Goal: Information Seeking & Learning: Find specific fact

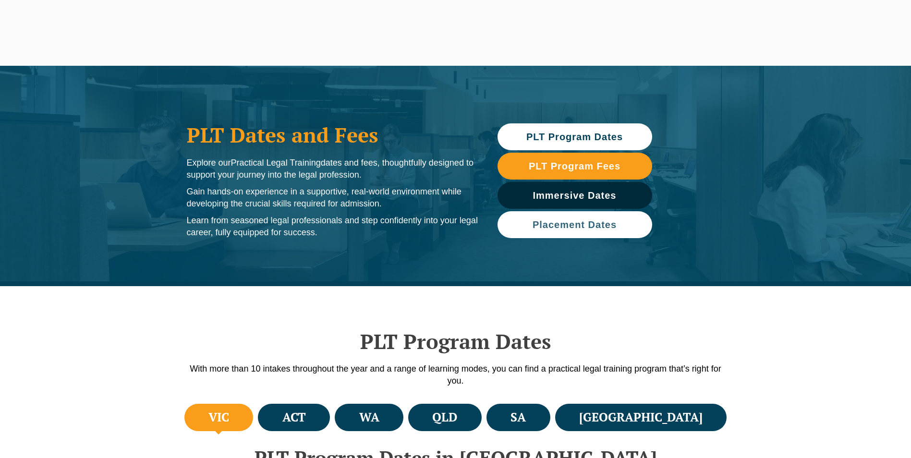
click at [607, 224] on span "Placement Dates" at bounding box center [575, 225] width 84 height 10
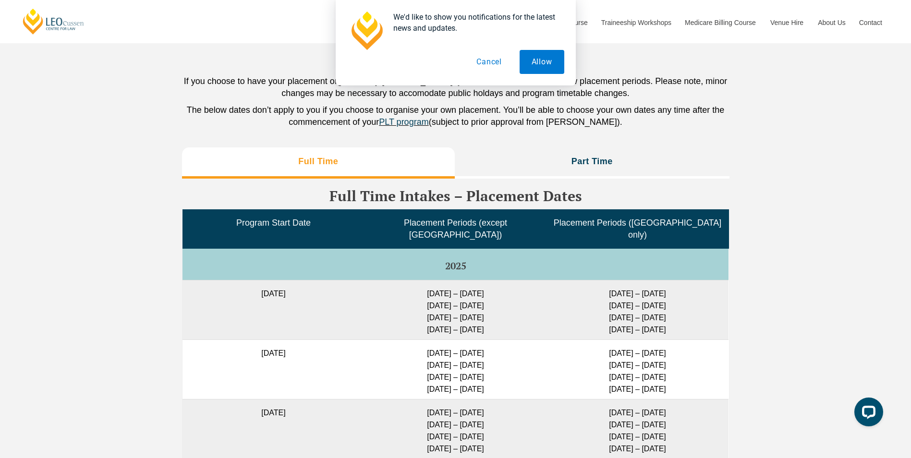
click at [502, 63] on button "Cancel" at bounding box center [489, 62] width 49 height 24
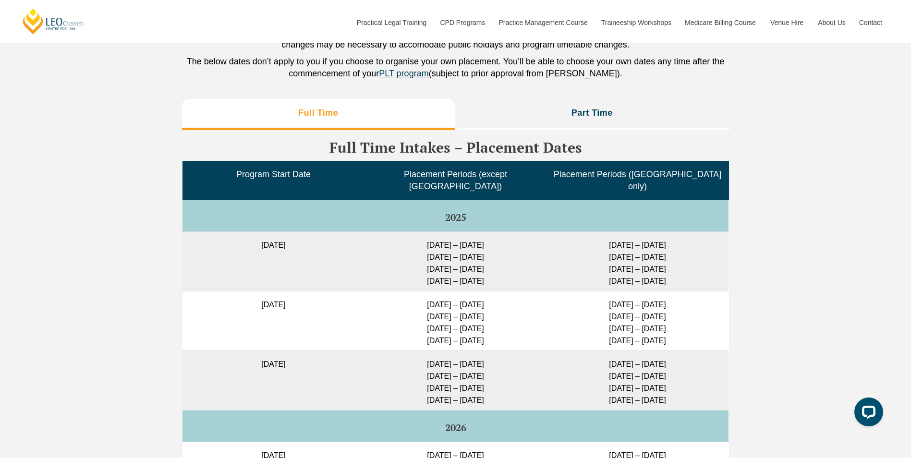
scroll to position [2356, 0]
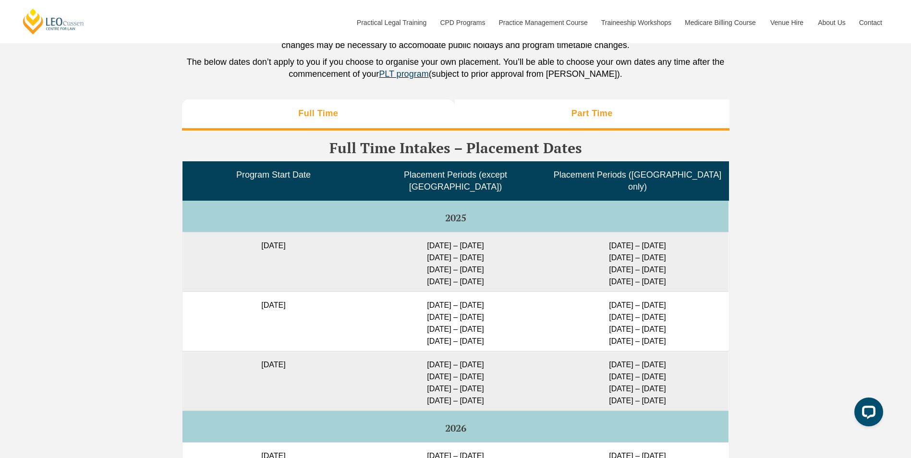
click at [590, 121] on li "Part Time" at bounding box center [592, 114] width 275 height 31
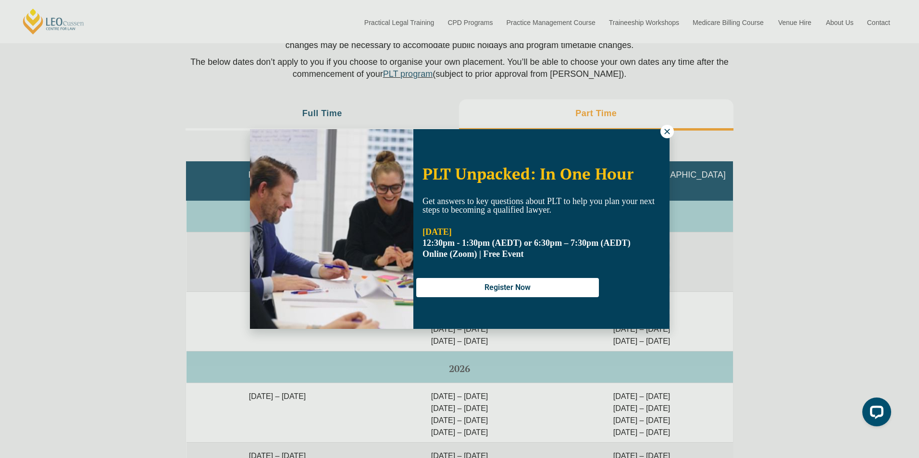
click at [665, 133] on icon at bounding box center [666, 131] width 9 height 9
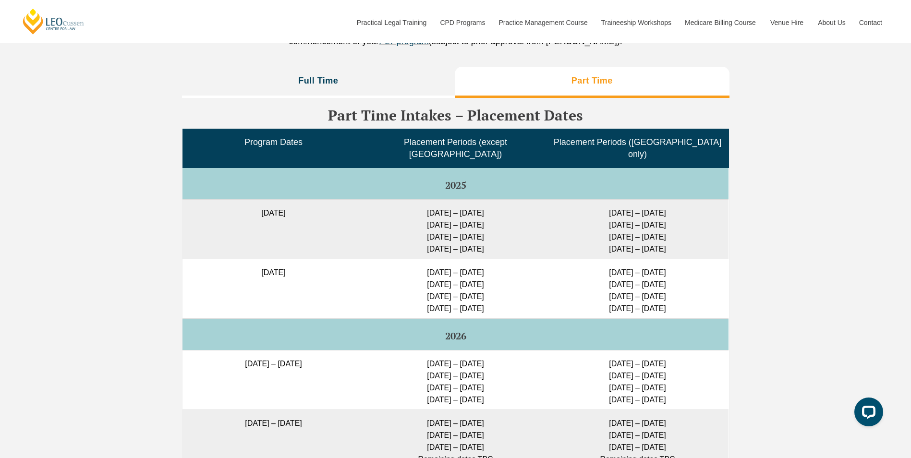
scroll to position [2404, 0]
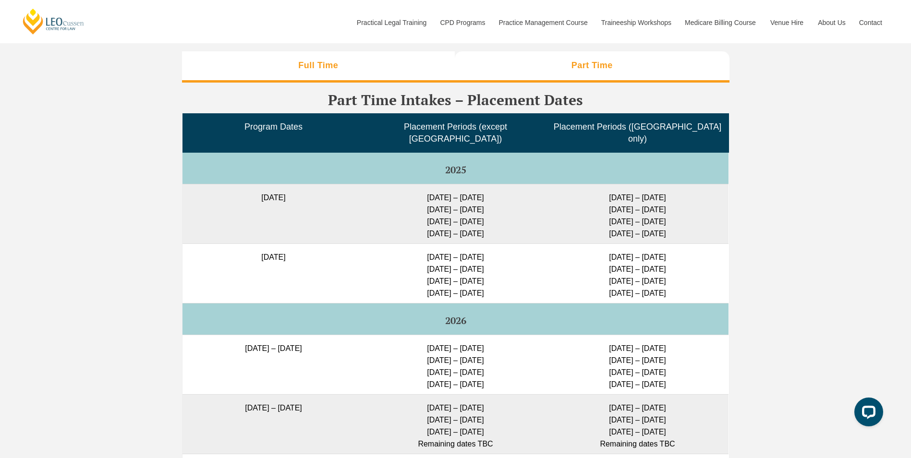
drag, startPoint x: 374, startPoint y: 91, endPoint x: 374, endPoint y: 81, distance: 10.1
click at [374, 84] on div "Full Time Part Time Full Time Intakes – Placement Dates Program Start Date Plac…" at bounding box center [456, 303] width 548 height 505
click at [374, 79] on li "Full Time" at bounding box center [318, 66] width 273 height 31
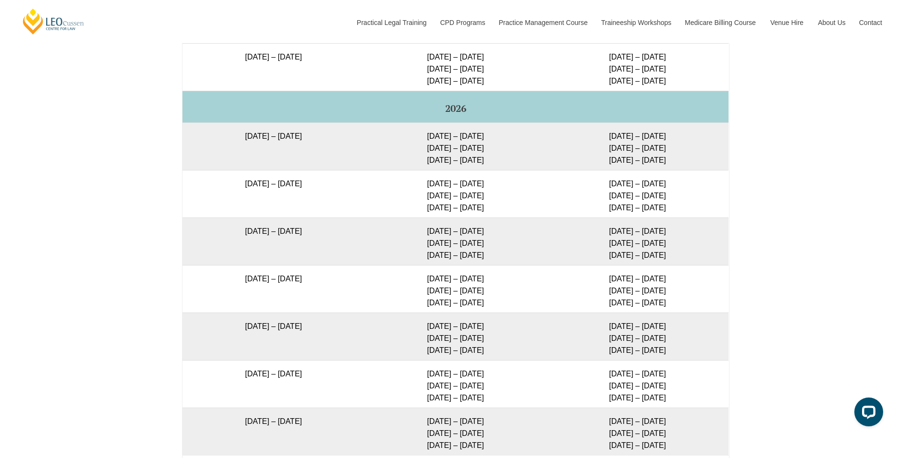
scroll to position [1732, 0]
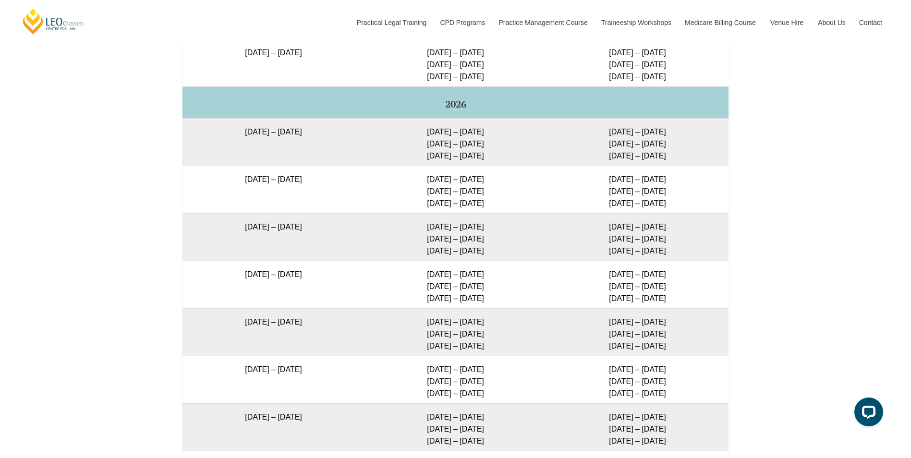
click at [212, 233] on td "[DATE] – [DATE]" at bounding box center [274, 237] width 182 height 48
drag, startPoint x: 216, startPoint y: 230, endPoint x: 328, endPoint y: 233, distance: 112.0
click at [328, 233] on td "[DATE] – [DATE]" at bounding box center [274, 237] width 182 height 48
drag, startPoint x: 328, startPoint y: 233, endPoint x: 342, endPoint y: 243, distance: 17.1
click at [381, 245] on td "[DATE] – [DATE] [DATE] – [DATE] [DATE] – [DATE]" at bounding box center [456, 237] width 182 height 48
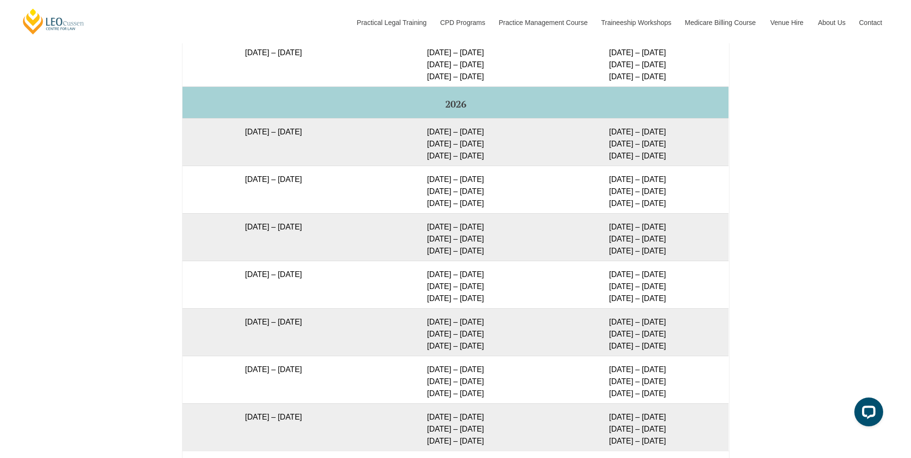
drag, startPoint x: 421, startPoint y: 228, endPoint x: 497, endPoint y: 232, distance: 76.5
click at [497, 232] on td "[DATE] – [DATE] [DATE] – [DATE] [DATE] – [DATE]" at bounding box center [456, 237] width 182 height 48
drag, startPoint x: 497, startPoint y: 232, endPoint x: 492, endPoint y: 239, distance: 8.6
click at [492, 239] on td "[DATE] – [DATE] [DATE] – [DATE] [DATE] – [DATE]" at bounding box center [456, 237] width 182 height 48
drag, startPoint x: 433, startPoint y: 231, endPoint x: 489, endPoint y: 258, distance: 61.2
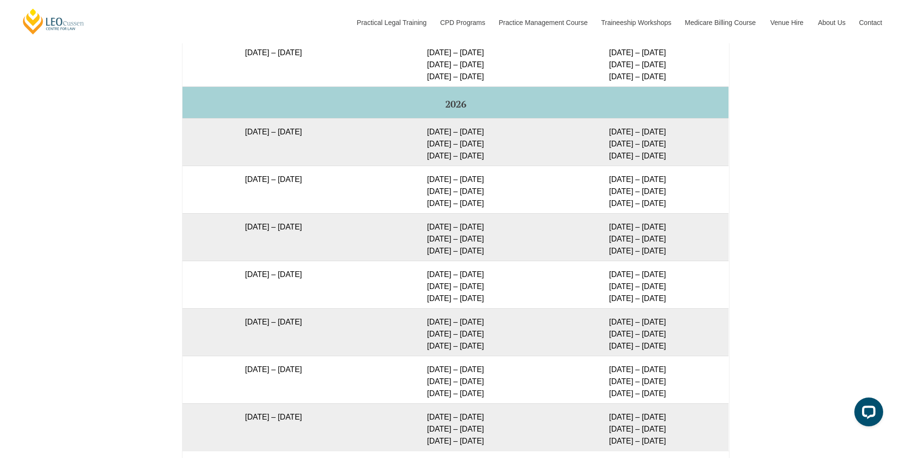
click at [489, 258] on td "[DATE] – [DATE] [DATE] – [DATE] [DATE] – [DATE]" at bounding box center [456, 237] width 182 height 48
drag, startPoint x: 489, startPoint y: 258, endPoint x: 437, endPoint y: 255, distance: 51.5
click at [453, 255] on td "[DATE] – [DATE] [DATE] – [DATE] [DATE] – [DATE]" at bounding box center [456, 237] width 182 height 48
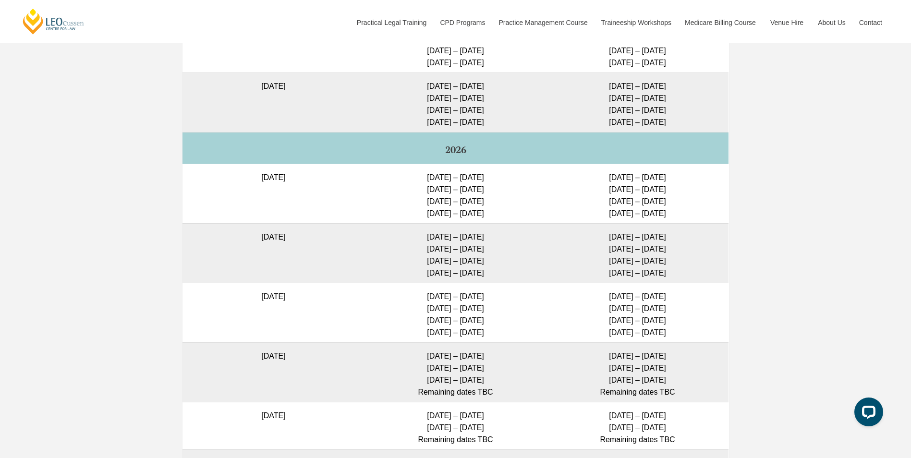
scroll to position [2645, 0]
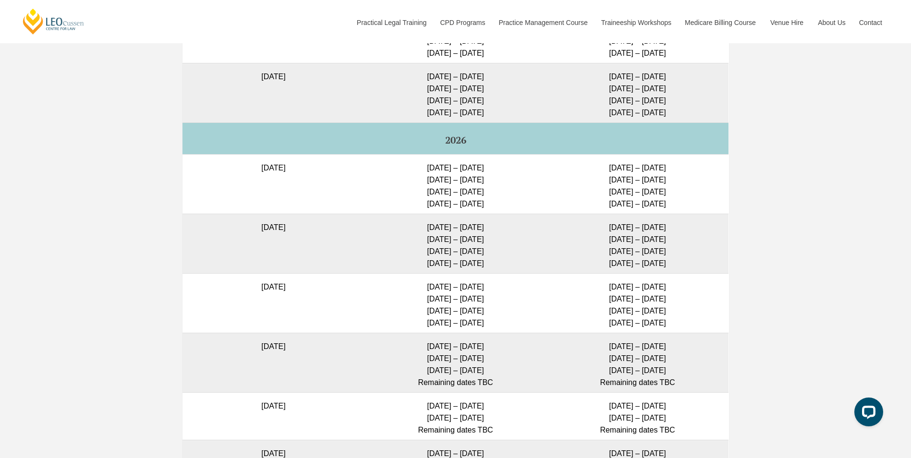
drag, startPoint x: 421, startPoint y: 277, endPoint x: 503, endPoint y: 279, distance: 81.7
click at [503, 279] on td "[DATE] – [DATE] [DATE] – [DATE] [DATE] – [DATE] [DATE] – [DATE]" at bounding box center [456, 303] width 182 height 60
drag, startPoint x: 503, startPoint y: 279, endPoint x: 490, endPoint y: 287, distance: 15.1
click at [490, 287] on td "[DATE] – [DATE] [DATE] – [DATE] [DATE] – [DATE] [DATE] – [DATE]" at bounding box center [456, 303] width 182 height 60
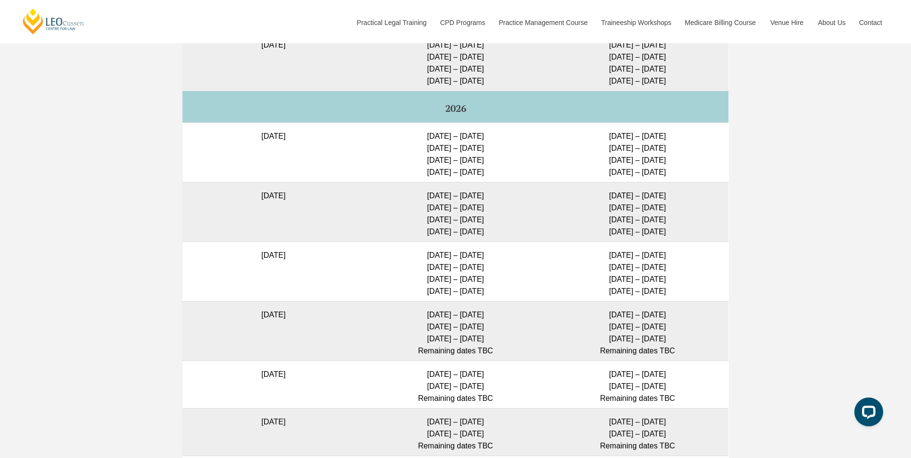
scroll to position [2741, 0]
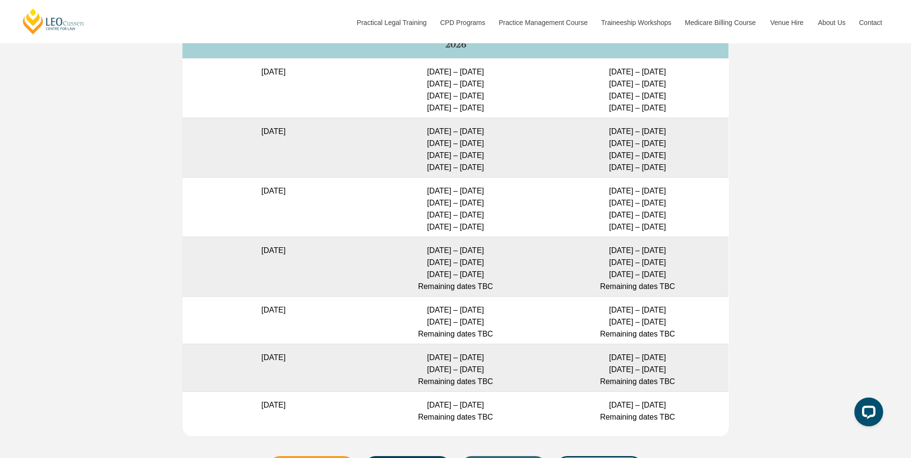
drag, startPoint x: 417, startPoint y: 180, endPoint x: 497, endPoint y: 179, distance: 79.8
click at [497, 179] on td "[DATE] – [DATE] [DATE] – [DATE] [DATE] – [DATE] [DATE] – [DATE]" at bounding box center [456, 207] width 182 height 60
drag, startPoint x: 497, startPoint y: 179, endPoint x: 481, endPoint y: 191, distance: 19.9
click at [482, 190] on td "[DATE] – [DATE] [DATE] – [DATE] [DATE] – [DATE] [DATE] – [DATE]" at bounding box center [456, 207] width 182 height 60
drag, startPoint x: 427, startPoint y: 192, endPoint x: 477, endPoint y: 187, distance: 49.7
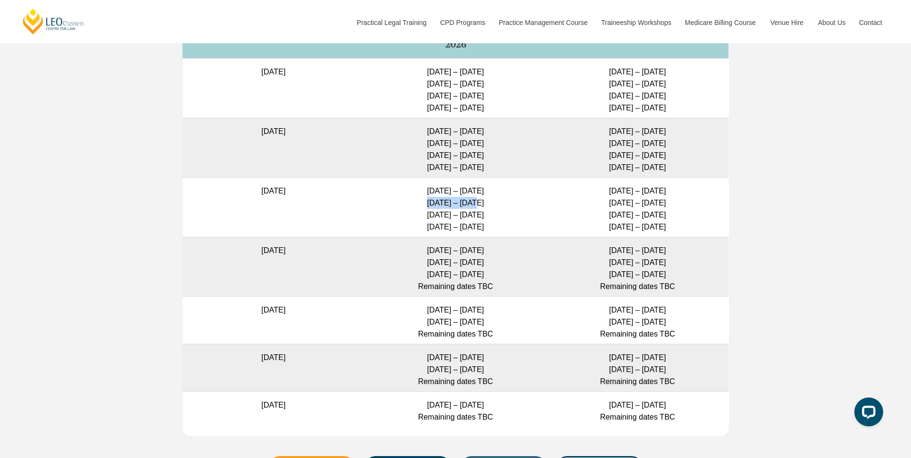
click at [477, 187] on td "[DATE] – [DATE] [DATE] – [DATE] [DATE] – [DATE] [DATE] – [DATE]" at bounding box center [456, 207] width 182 height 60
click at [275, 184] on td "[DATE]" at bounding box center [274, 207] width 182 height 60
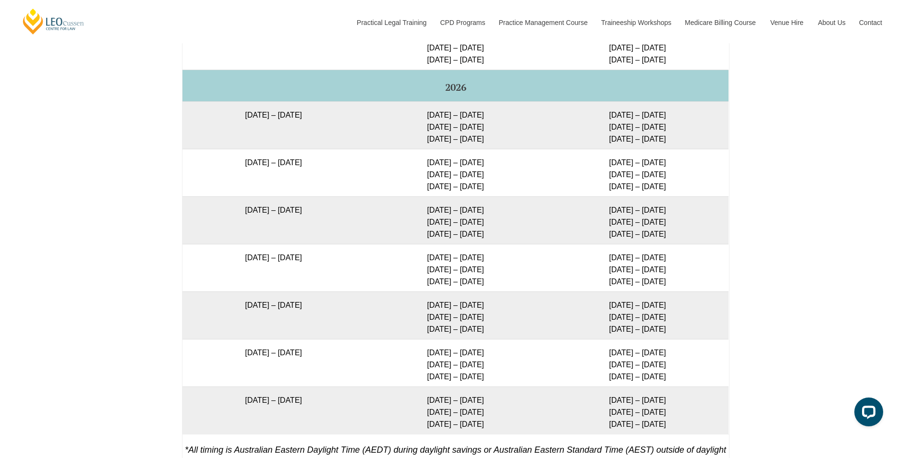
scroll to position [1732, 0]
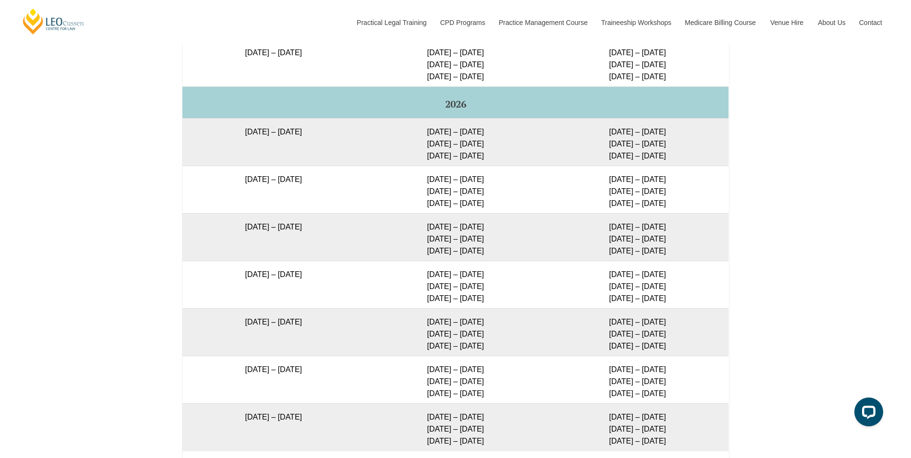
click at [222, 135] on td "[DATE] – [DATE]" at bounding box center [274, 142] width 182 height 48
drag, startPoint x: 217, startPoint y: 149, endPoint x: 335, endPoint y: 161, distance: 118.3
click at [335, 161] on td "[DATE] – [DATE]" at bounding box center [274, 142] width 182 height 48
click at [219, 224] on td "[DATE] – [DATE]" at bounding box center [274, 237] width 182 height 48
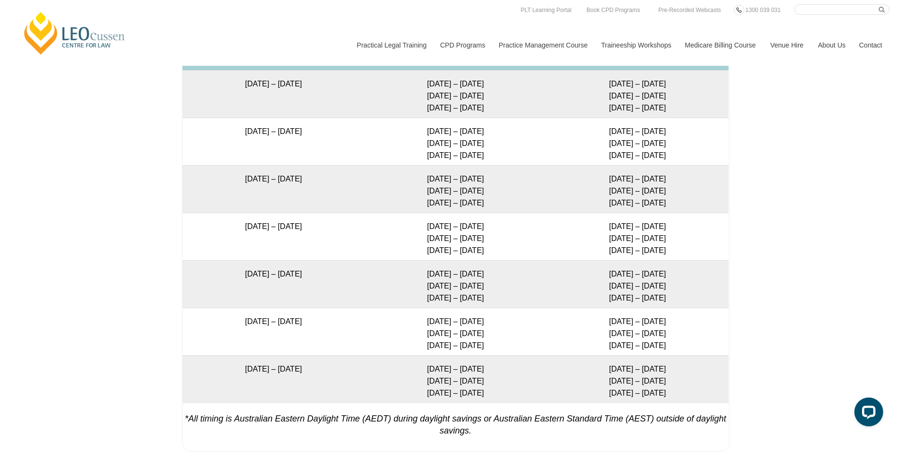
click at [259, 79] on td "[DATE] – [DATE]" at bounding box center [274, 94] width 182 height 48
click at [255, 116] on td "[DATE] – [DATE]" at bounding box center [274, 94] width 182 height 48
click at [256, 182] on td "[DATE] – [DATE]" at bounding box center [274, 189] width 182 height 48
click at [254, 230] on td "[DATE] – [DATE]" at bounding box center [274, 237] width 182 height 48
click at [254, 264] on td "[DATE] – [DATE]" at bounding box center [274, 284] width 182 height 48
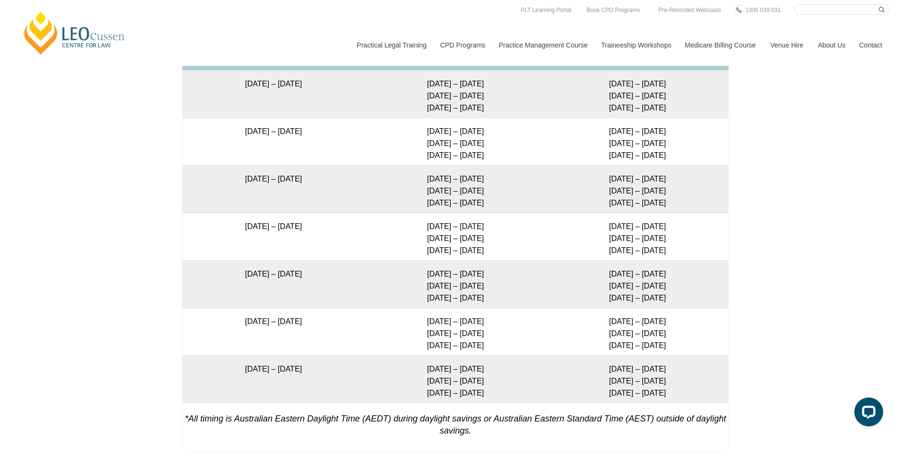
click at [253, 321] on td "[DATE] – [DATE]" at bounding box center [274, 332] width 182 height 48
click at [261, 379] on td "[DATE] – [DATE]" at bounding box center [274, 380] width 182 height 48
